Goal: Information Seeking & Learning: Learn about a topic

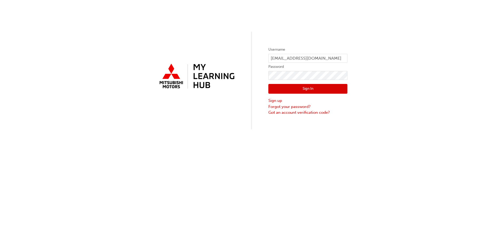
click at [304, 86] on button "Sign In" at bounding box center [307, 89] width 79 height 10
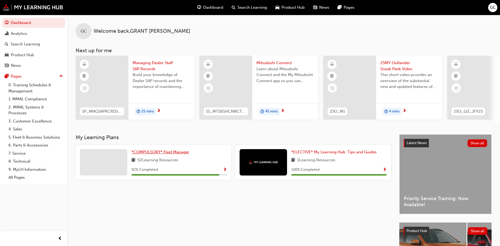
click at [169, 154] on span "*COMPULSORY* Fleet Manager" at bounding box center [160, 151] width 58 height 5
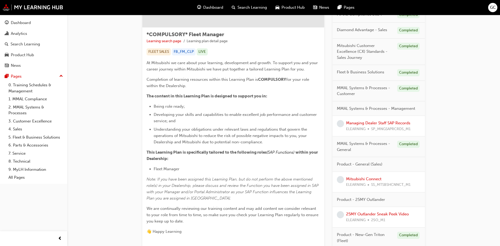
scroll to position [105, 0]
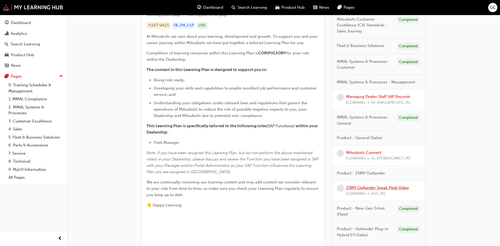
click at [373, 188] on link "25MY Outlander Sneak Peek Video" at bounding box center [377, 187] width 63 height 5
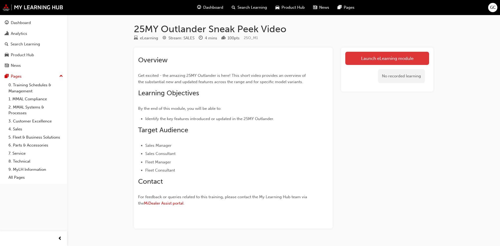
click at [381, 62] on link "Launch eLearning module" at bounding box center [387, 58] width 84 height 13
